Goal: Task Accomplishment & Management: Complete application form

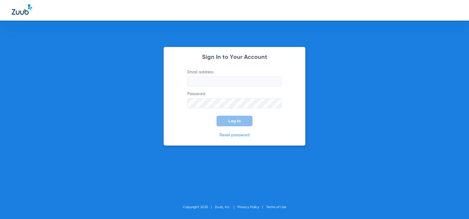
type input "[EMAIL_ADDRESS][DOMAIN_NAME]"
click at [351, 83] on div "Sign In to Your Account Email address [EMAIL_ADDRESS][DOMAIN_NAME] Password Log…" at bounding box center [234, 109] width 469 height 219
click at [239, 125] on button "Log In" at bounding box center [235, 121] width 36 height 11
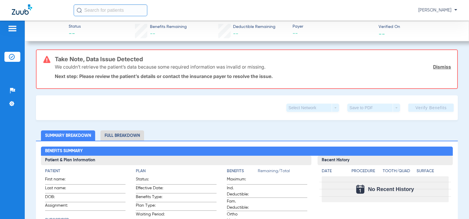
click at [14, 55] on img at bounding box center [12, 57] width 6 height 6
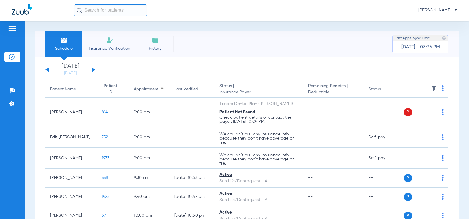
click at [109, 42] on img at bounding box center [109, 40] width 7 height 7
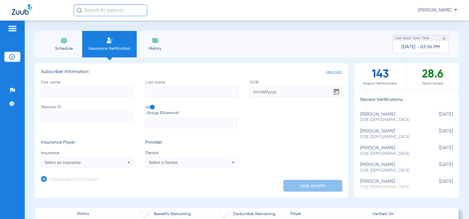
click at [79, 86] on label "First name" at bounding box center [87, 88] width 92 height 17
click at [79, 87] on input "First name" at bounding box center [87, 92] width 92 height 10
type input "[PERSON_NAME]"
click at [184, 92] on input "Last name" at bounding box center [191, 92] width 92 height 10
type input "[PERSON_NAME]"
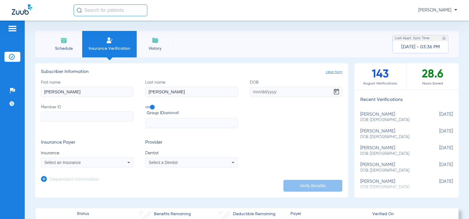
click at [258, 92] on input "DOB" at bounding box center [296, 92] width 92 height 10
type input "[DATE]"
click at [71, 115] on input "Member ID" at bounding box center [87, 117] width 92 height 10
type input "2740653"
click at [130, 163] on icon at bounding box center [128, 162] width 7 height 7
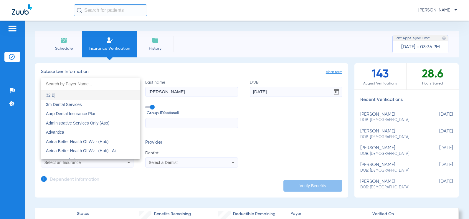
click at [90, 81] on input "dropdown search" at bounding box center [90, 84] width 99 height 12
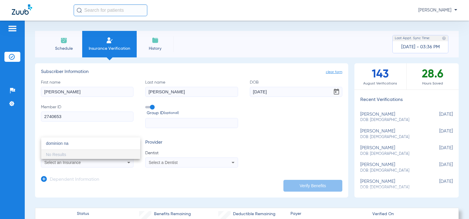
type input "dominion na"
